Goal: Task Accomplishment & Management: Manage account settings

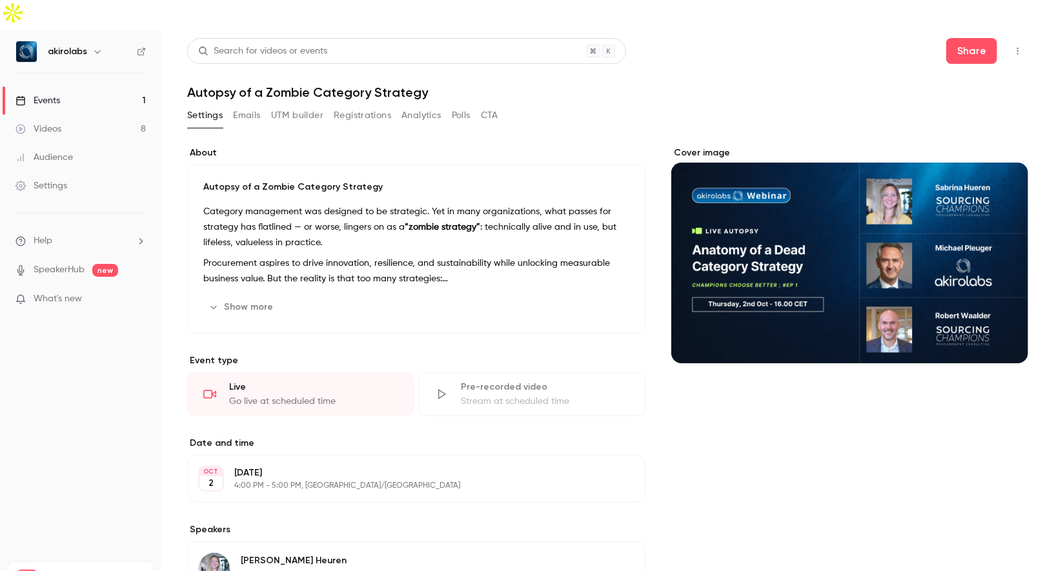
click at [789, 211] on div "Cover image" at bounding box center [849, 255] width 357 height 217
click at [0, 0] on input "Cover image" at bounding box center [0, 0] width 0 height 0
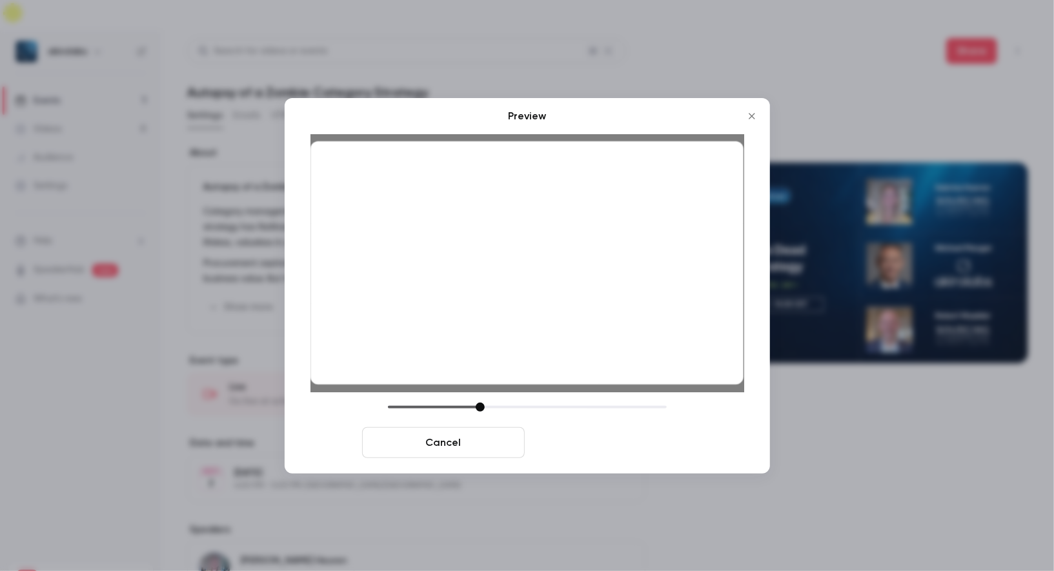
click at [631, 454] on button "Save cover" at bounding box center [611, 442] width 163 height 31
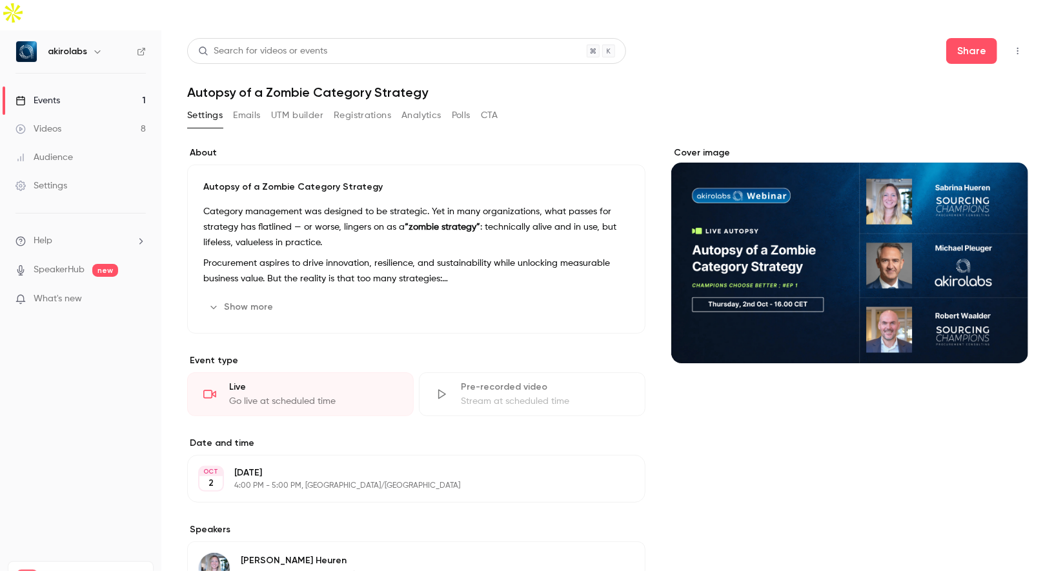
click at [270, 297] on button "Show more" at bounding box center [241, 307] width 77 height 21
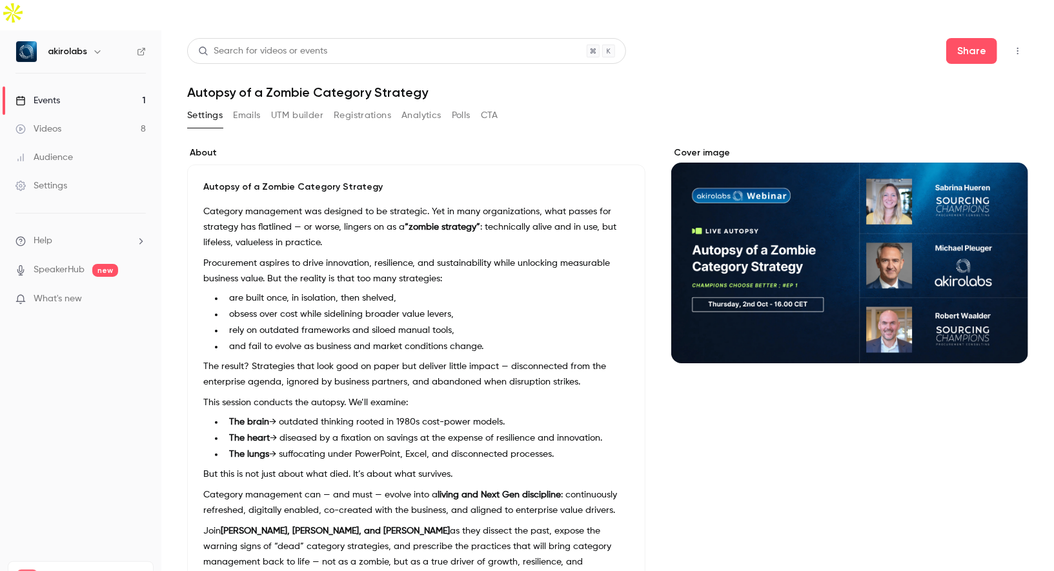
click at [342, 85] on h1 "Autopsy of a Zombie Category Strategy" at bounding box center [607, 92] width 841 height 15
click at [979, 38] on button "Share" at bounding box center [971, 51] width 51 height 26
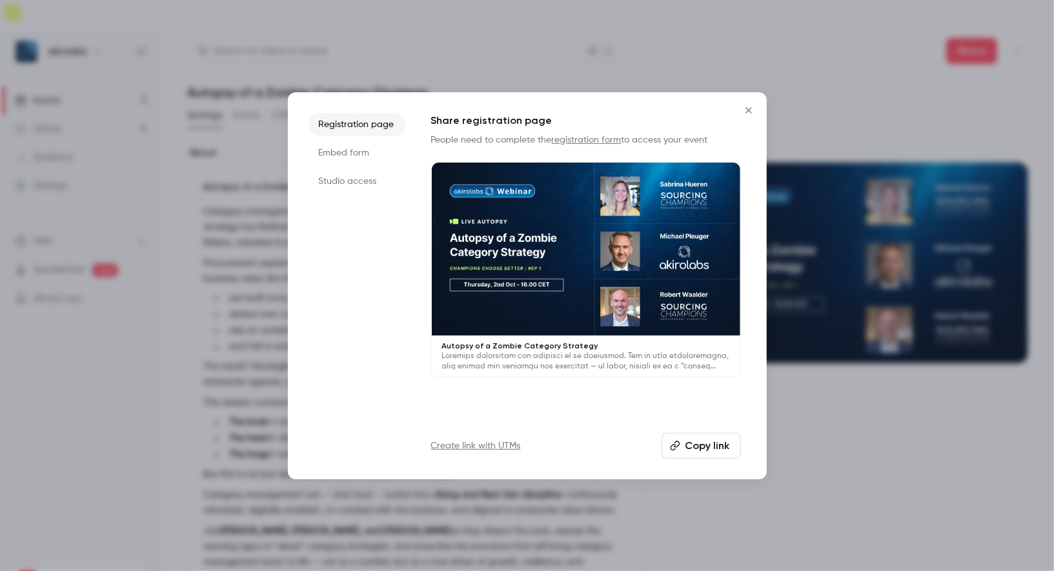
click at [688, 446] on button "Copy link" at bounding box center [701, 446] width 79 height 26
click at [753, 109] on icon "Close" at bounding box center [748, 110] width 15 height 10
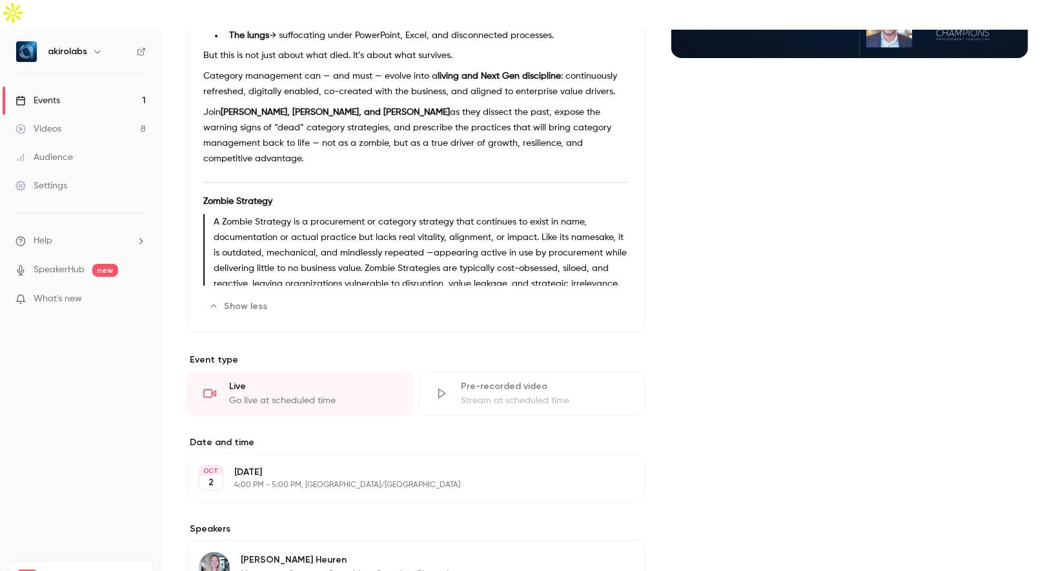
scroll to position [363, 0]
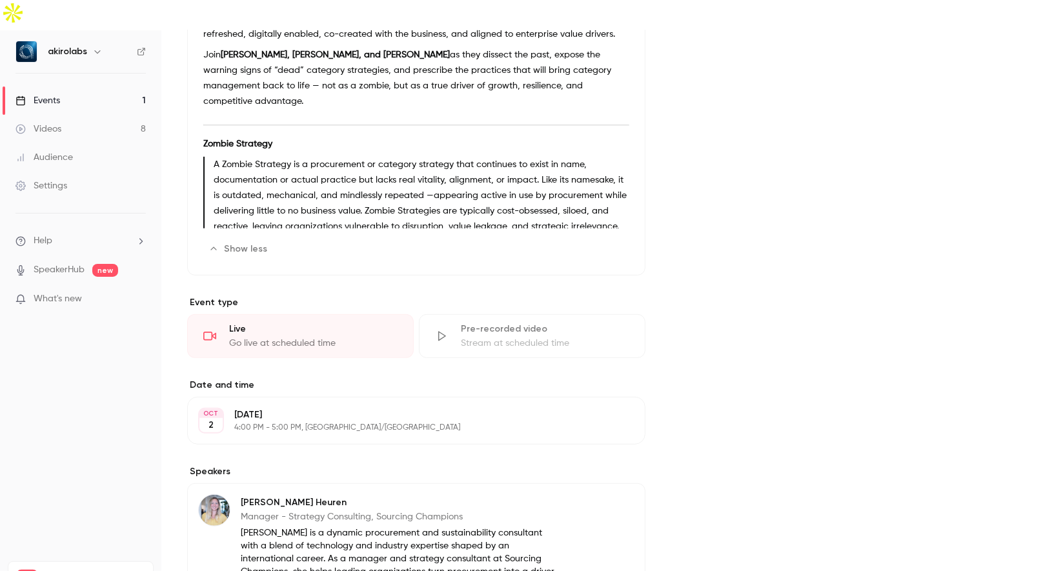
click at [609, 239] on button "Edit" at bounding box center [605, 249] width 47 height 21
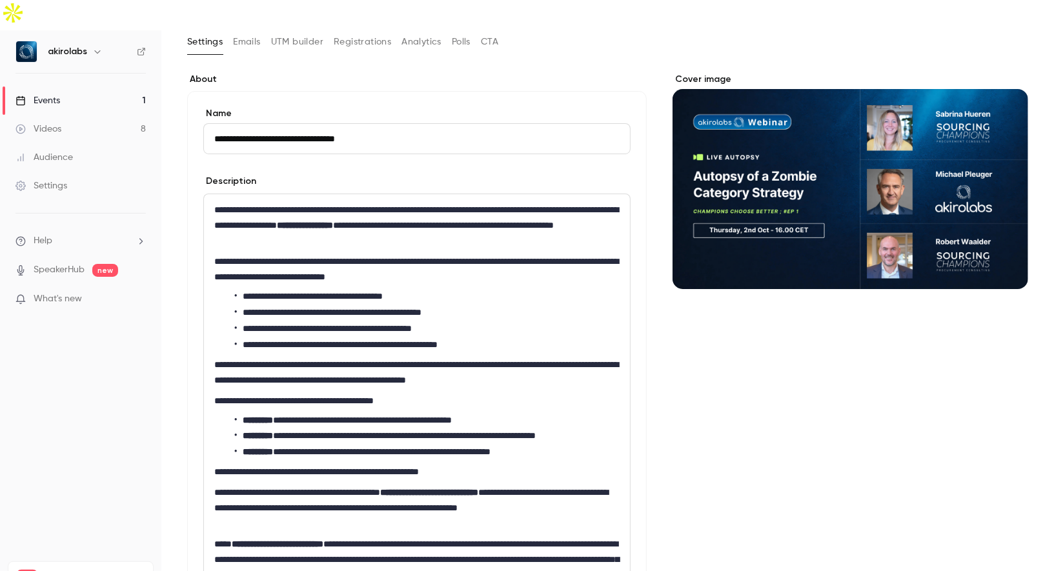
scroll to position [75, 0]
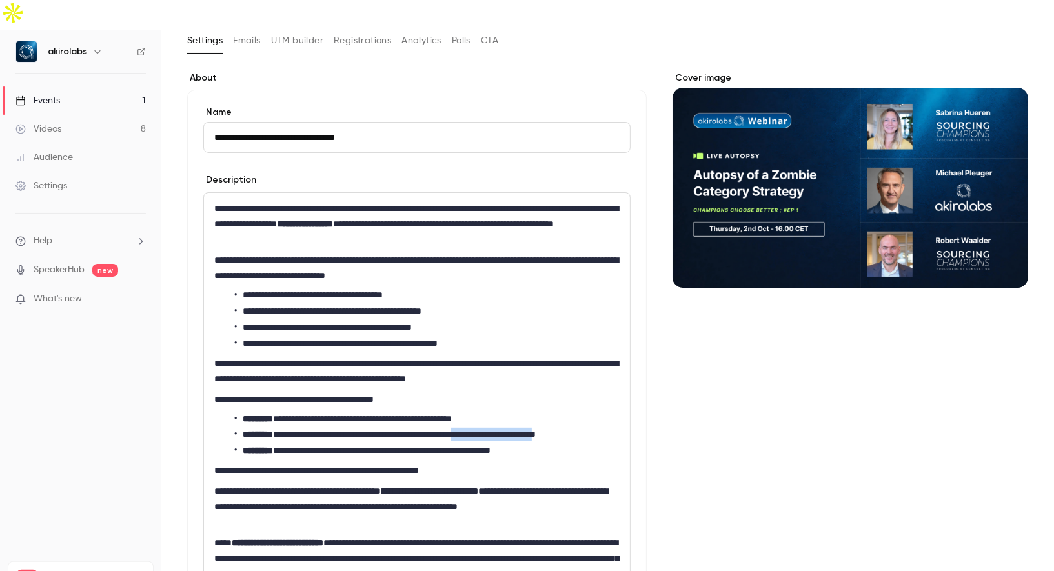
drag, startPoint x: 509, startPoint y: 404, endPoint x: 611, endPoint y: 409, distance: 102.7
click at [611, 428] on li "**********" at bounding box center [427, 435] width 385 height 14
click at [511, 428] on li "**********" at bounding box center [427, 435] width 385 height 14
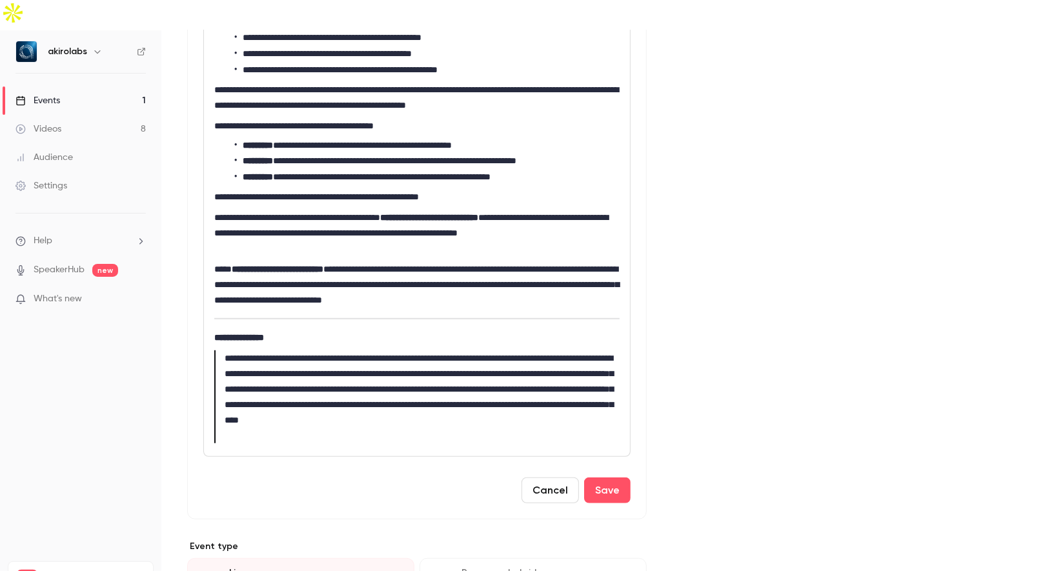
scroll to position [392, 0]
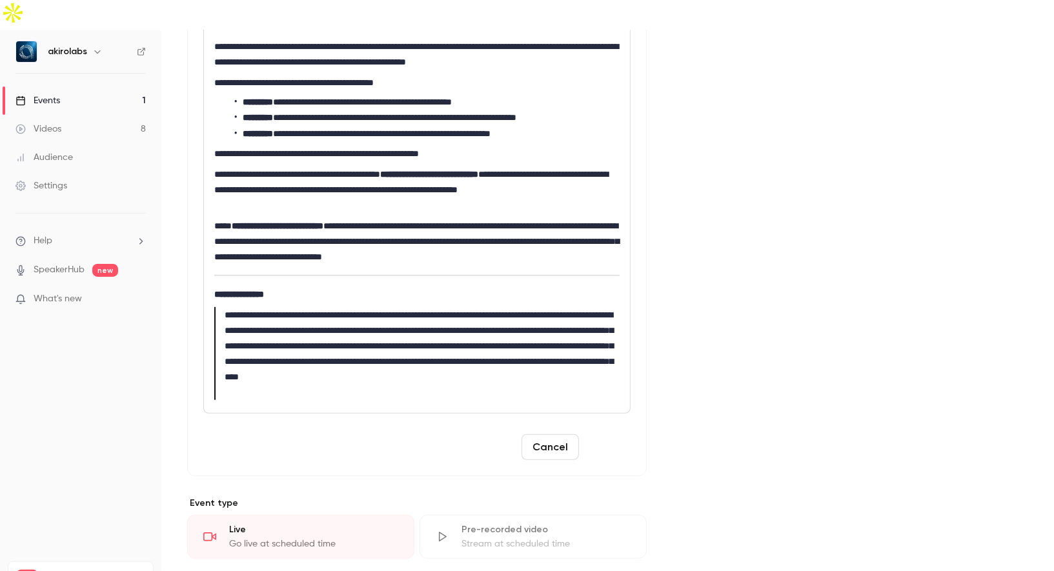
click at [617, 434] on button "Save" at bounding box center [607, 447] width 46 height 26
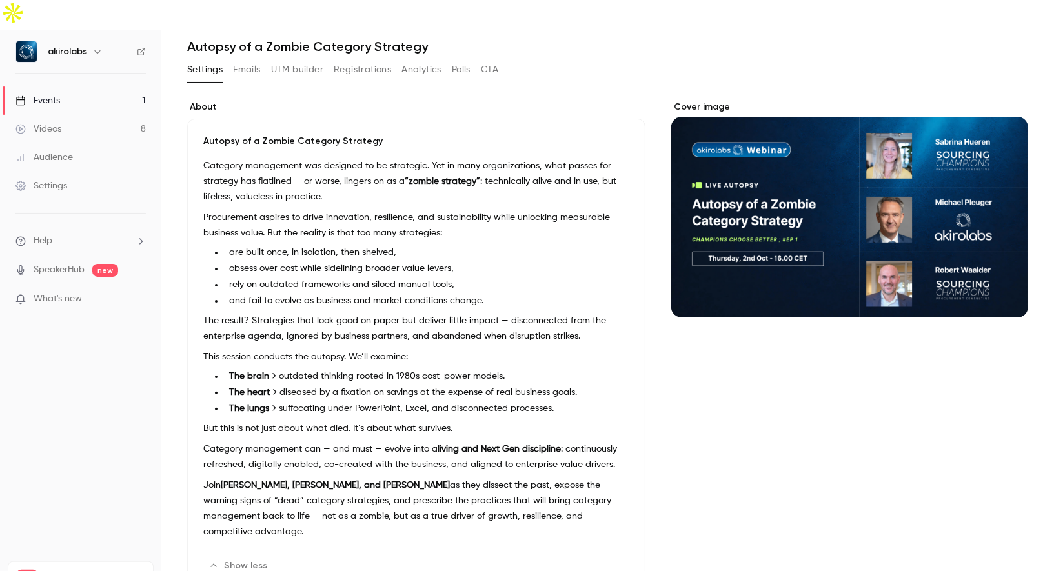
scroll to position [39, 0]
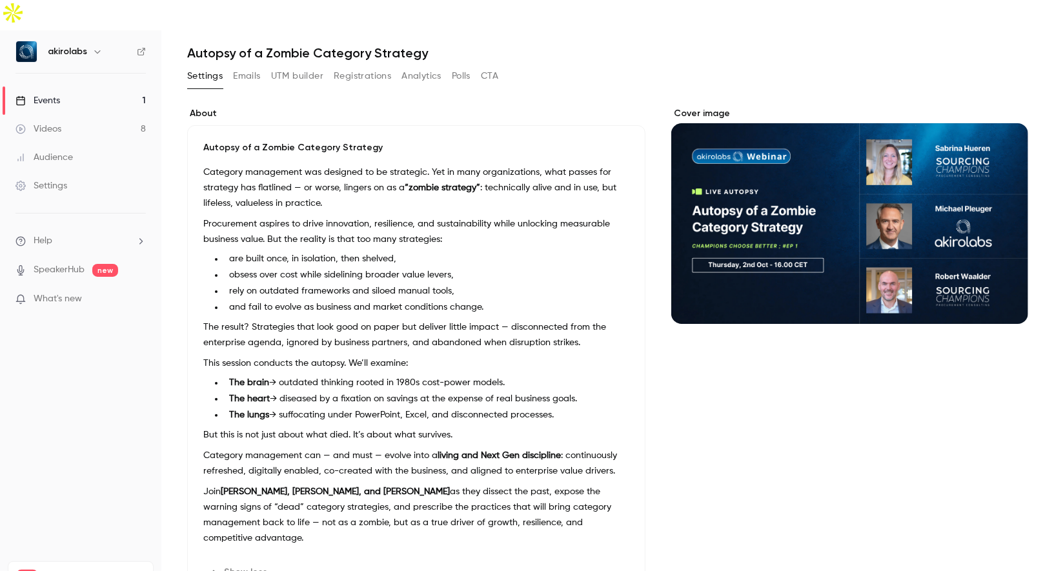
click at [608, 553] on div "Autopsy of a Zombie Category Strategy Category management was designed to be st…" at bounding box center [416, 362] width 458 height 474
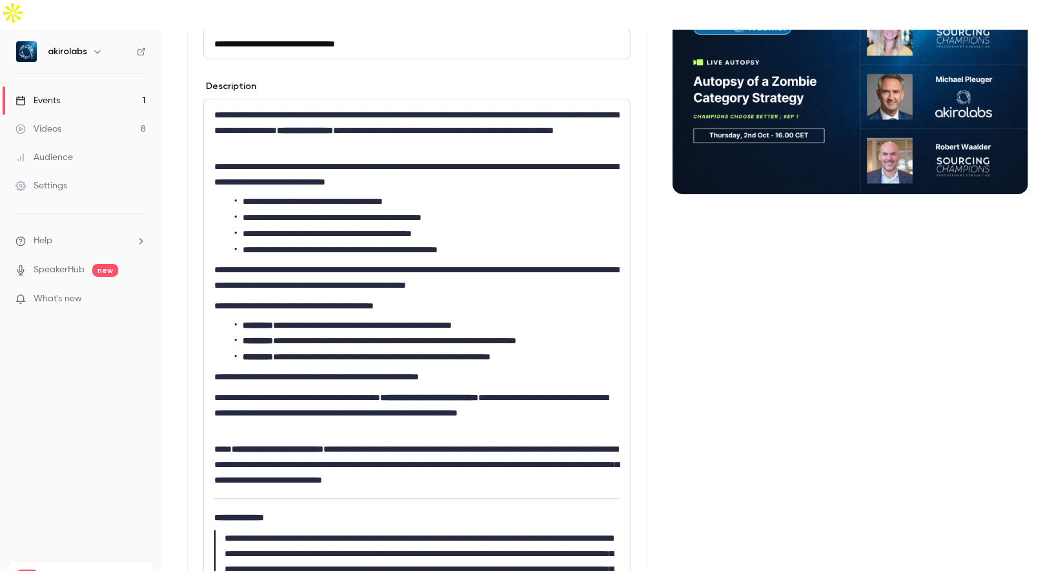
scroll to position [169, 0]
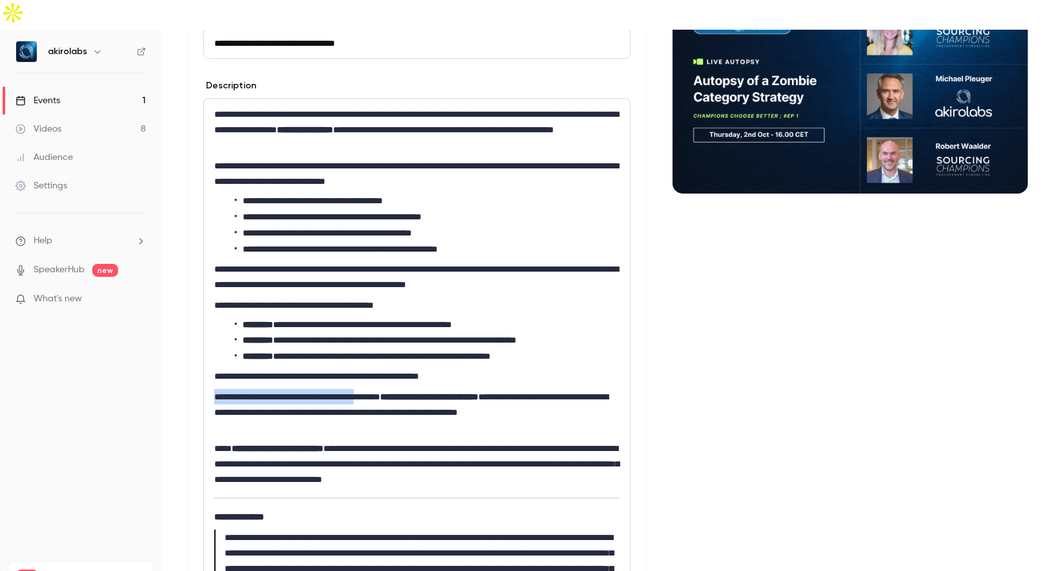
drag, startPoint x: 213, startPoint y: 367, endPoint x: 417, endPoint y: 372, distance: 204.1
click at [417, 372] on div "**********" at bounding box center [417, 367] width 426 height 537
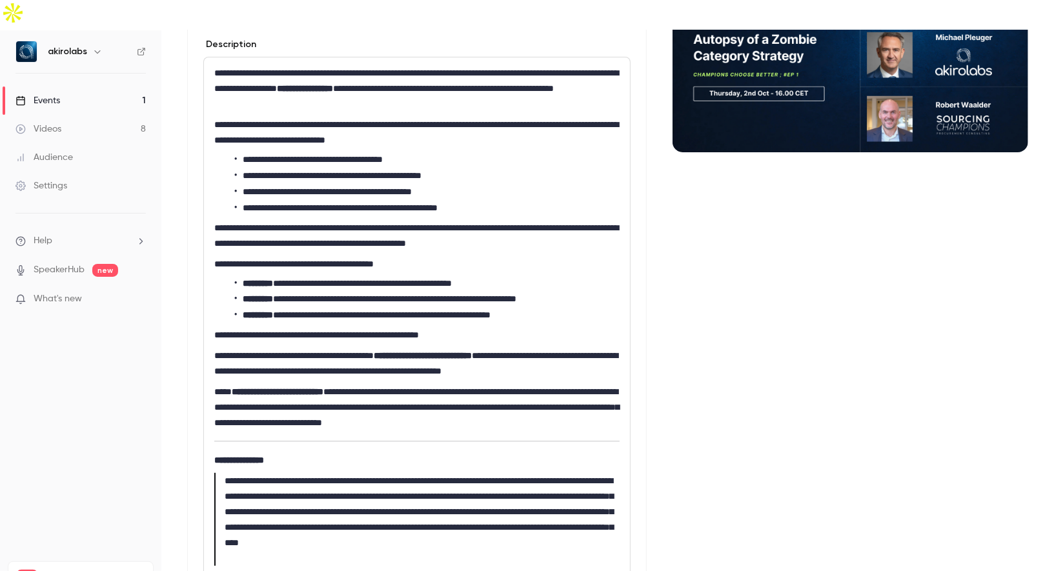
scroll to position [212, 0]
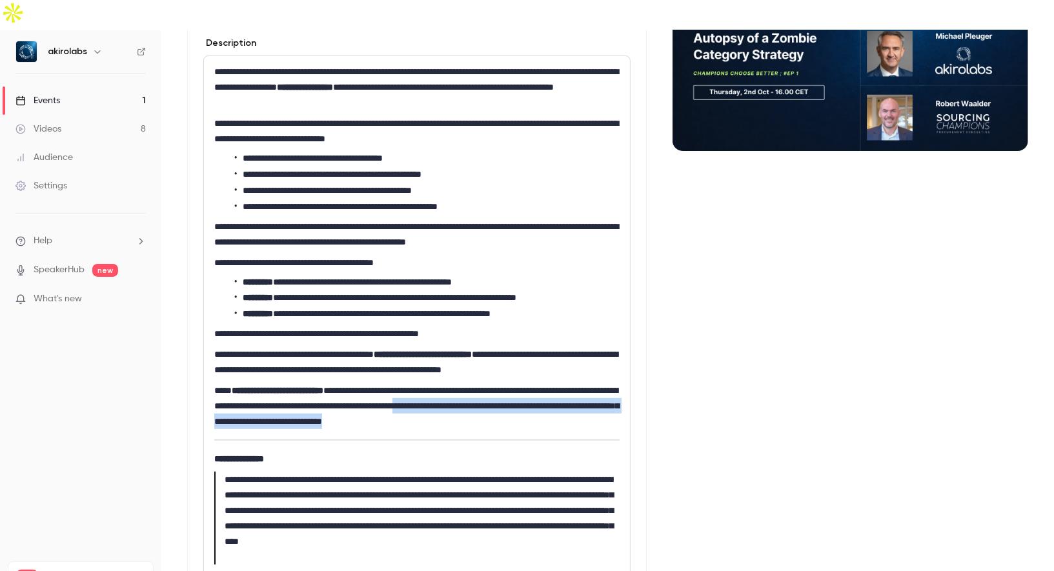
drag, startPoint x: 572, startPoint y: 374, endPoint x: 599, endPoint y: 393, distance: 32.9
click at [599, 393] on p "**********" at bounding box center [416, 406] width 405 height 46
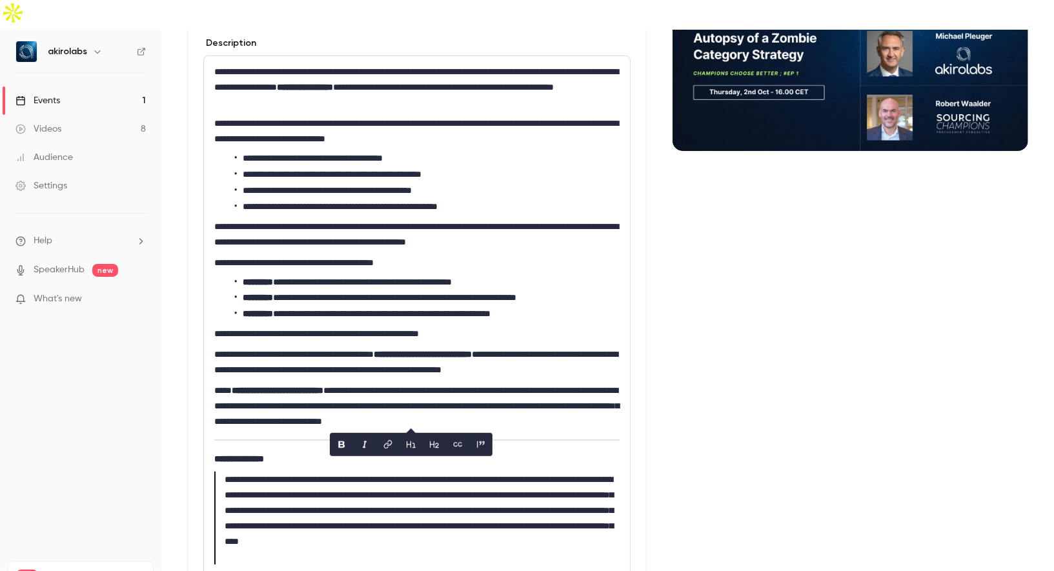
scroll to position [0, 0]
click at [570, 383] on p "**********" at bounding box center [416, 406] width 405 height 46
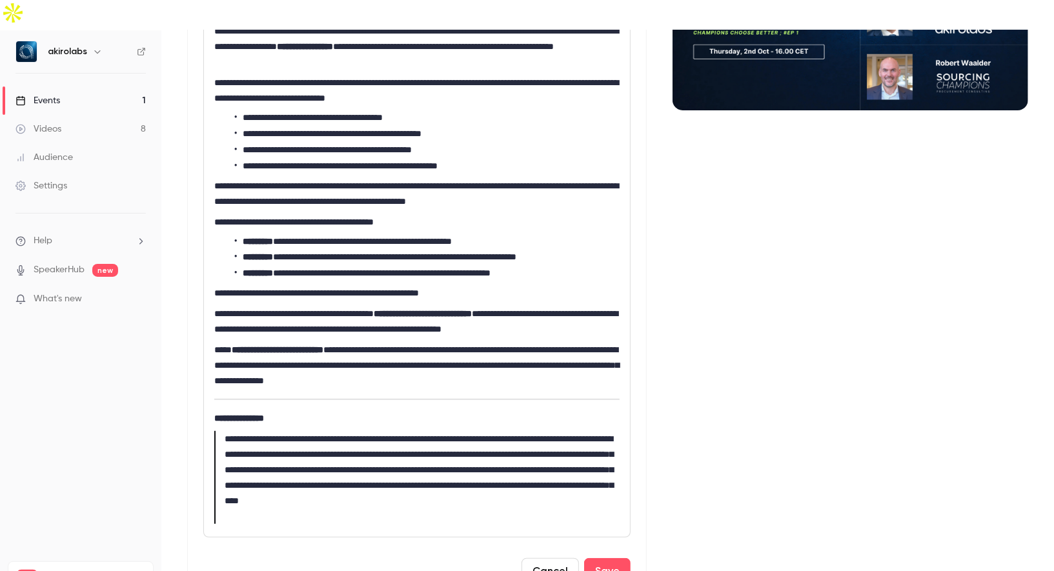
scroll to position [271, 0]
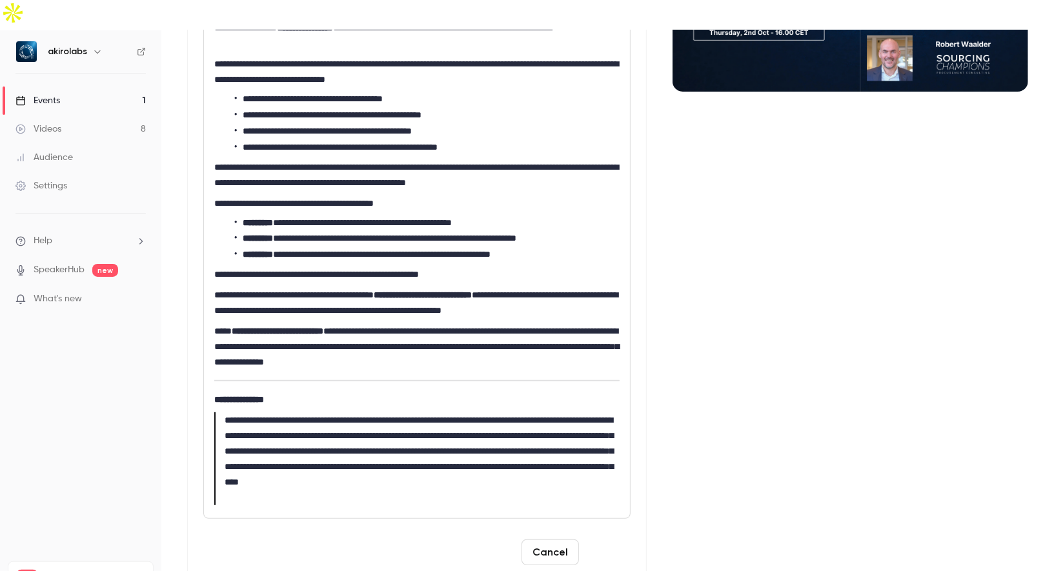
click at [610, 540] on button "Save" at bounding box center [607, 553] width 46 height 26
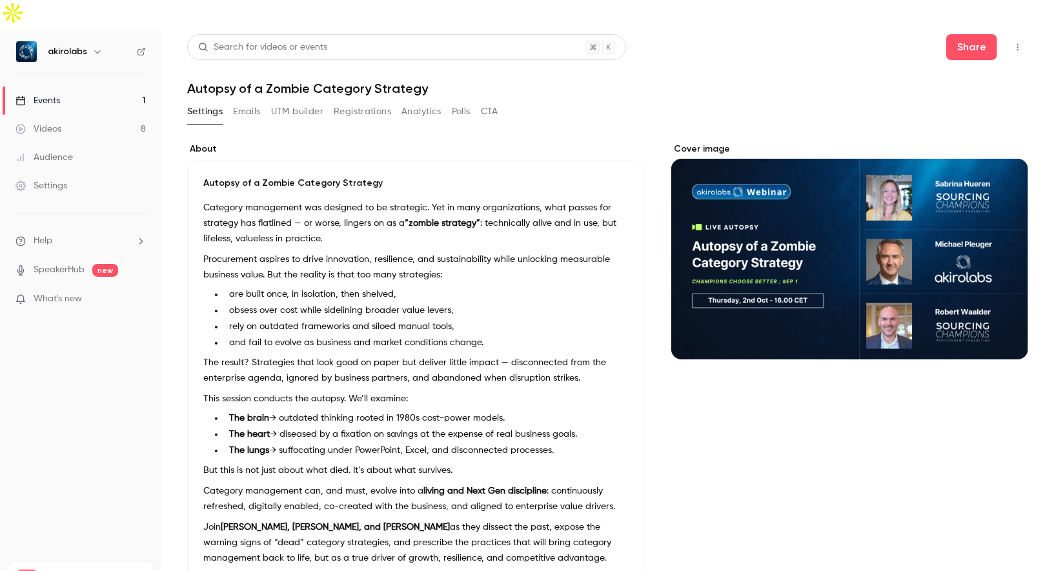
scroll to position [0, 0]
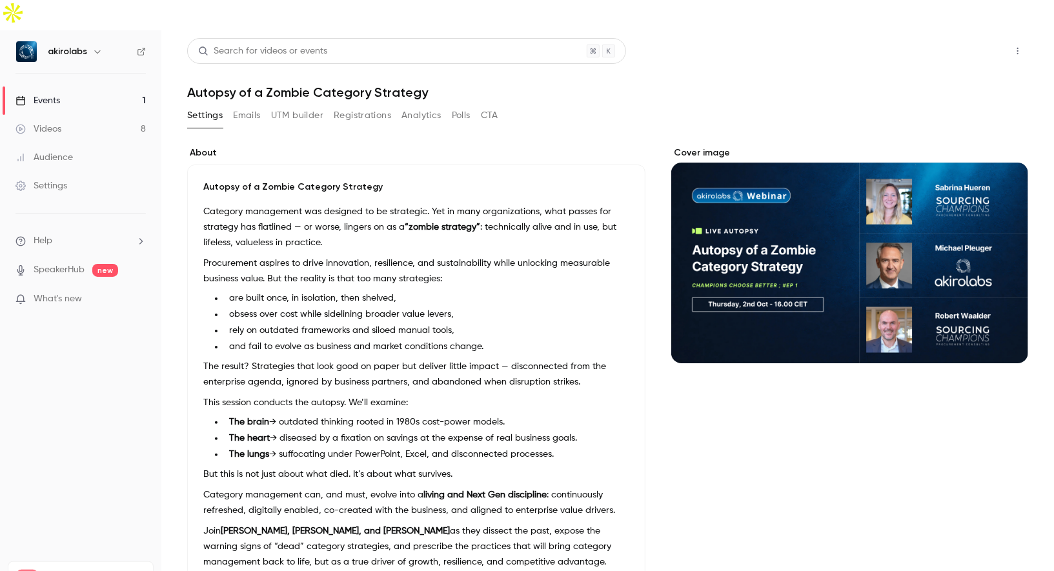
click at [958, 38] on button "Share" at bounding box center [971, 51] width 51 height 26
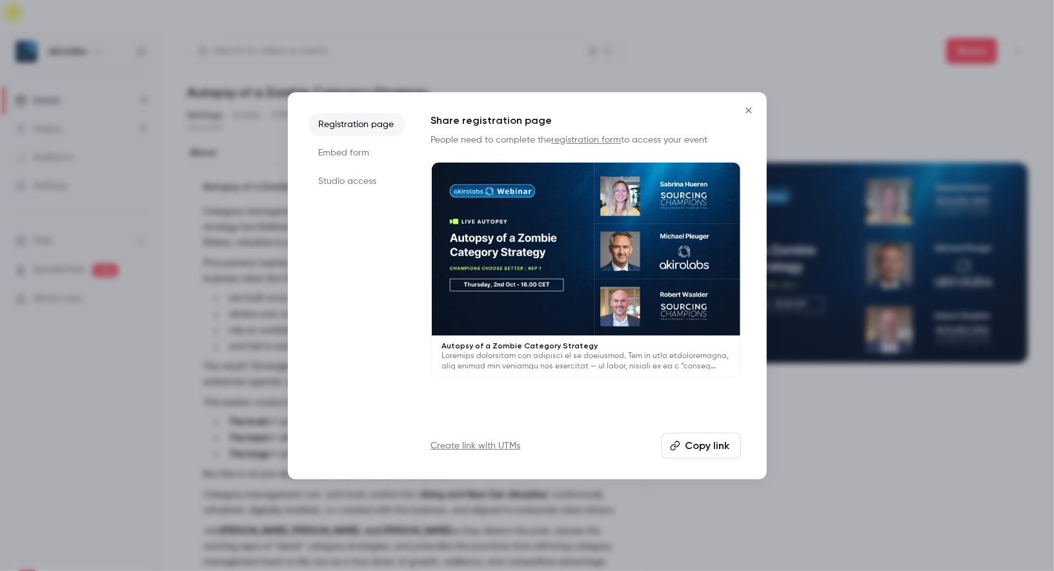
click at [709, 443] on button "Copy link" at bounding box center [701, 446] width 79 height 26
click at [754, 108] on icon "Close" at bounding box center [748, 110] width 15 height 10
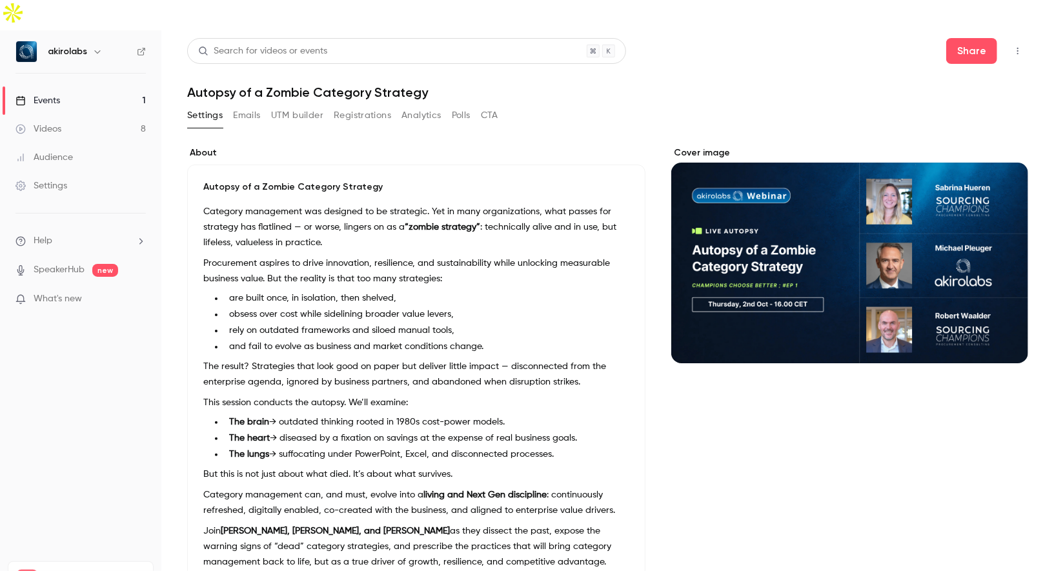
click at [82, 292] on p "What's new" at bounding box center [70, 299] width 110 height 14
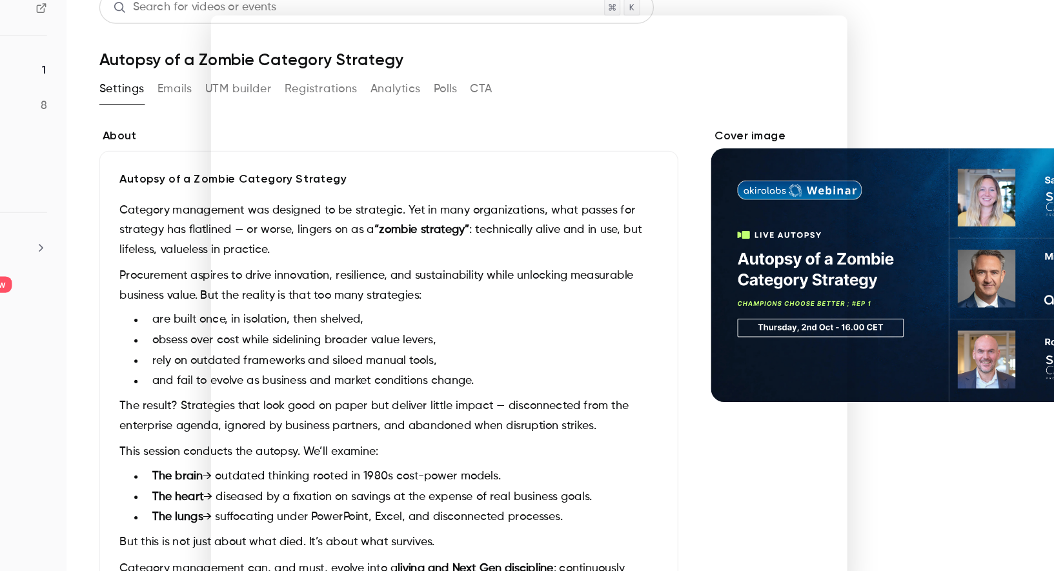
click at [793, 74] on div at bounding box center [527, 285] width 1054 height 571
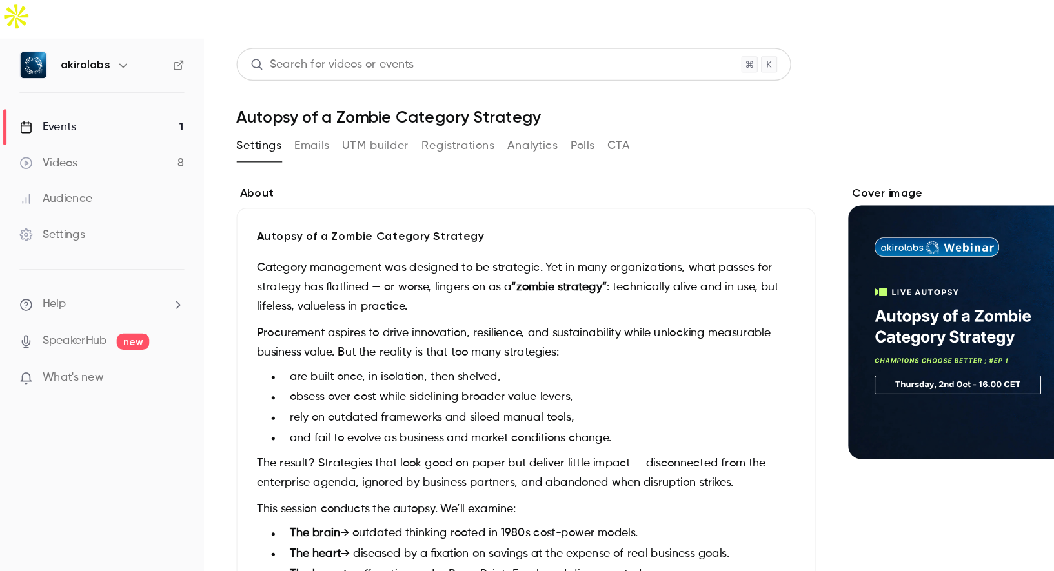
click at [109, 115] on link "Videos 8" at bounding box center [80, 129] width 161 height 28
